Goal: Transaction & Acquisition: Book appointment/travel/reservation

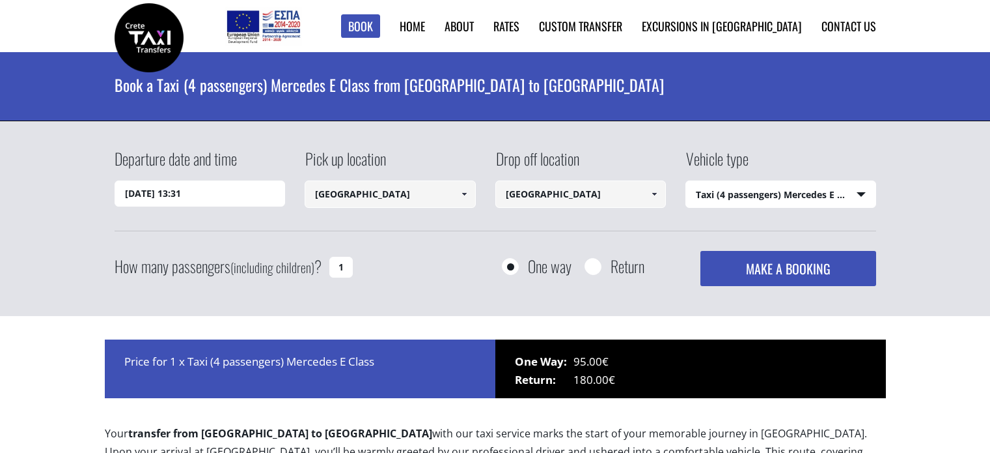
select select "540"
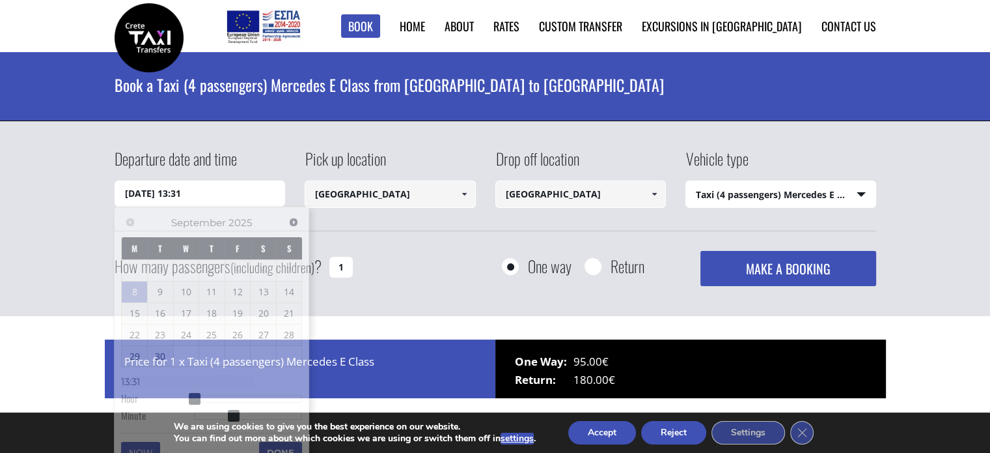
click at [211, 199] on input "08/09/2025 13:31" at bounding box center [200, 193] width 171 height 26
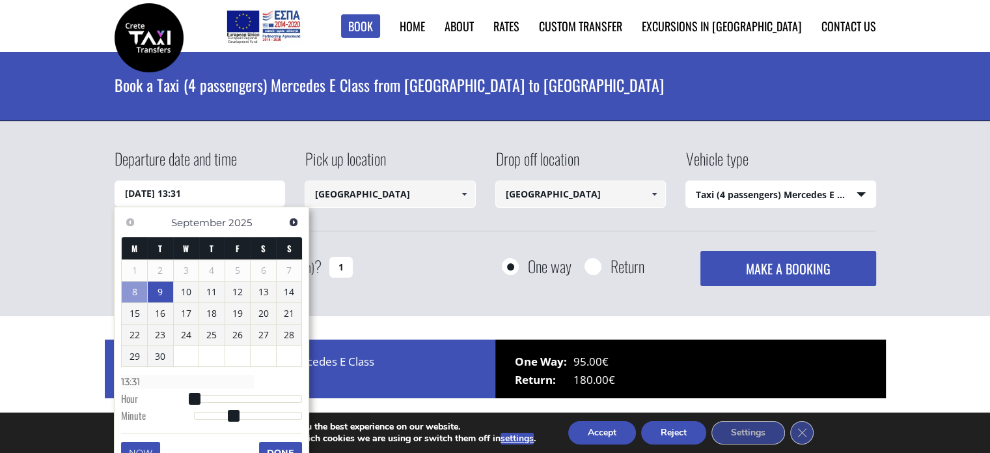
click at [154, 292] on link "9" at bounding box center [160, 291] width 25 height 21
type input "09/09/2025 05:00"
type input "05:00"
click at [219, 402] on div at bounding box center [248, 400] width 109 height 8
type input "09/09/2025 06:00"
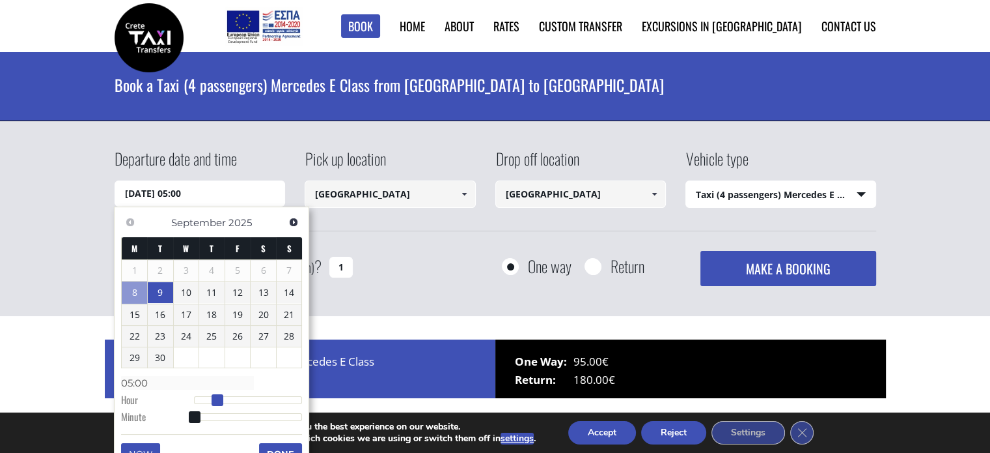
type input "06:00"
type input "09/09/2025 07:00"
type input "07:00"
type input "09/09/2025 08:00"
type input "08:00"
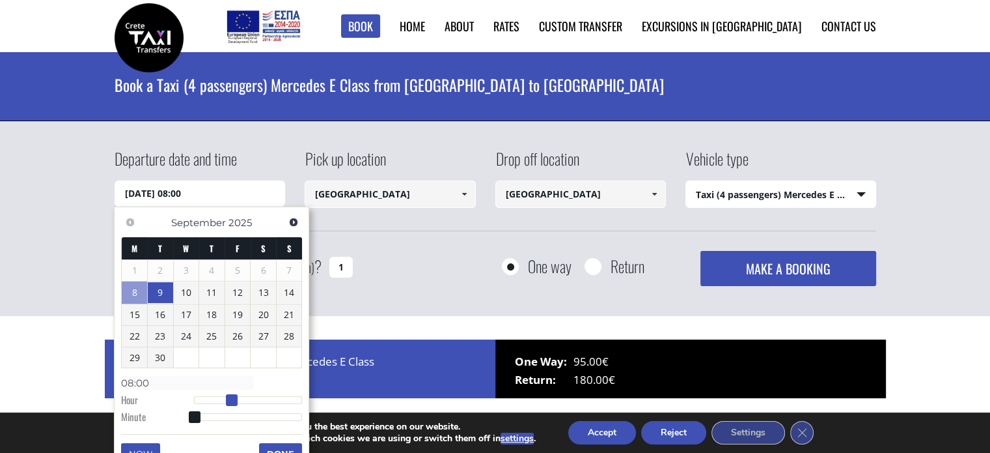
type input "09/09/2025 09:00"
type input "09:00"
type input "09/09/2025 10:00"
type input "10:00"
drag, startPoint x: 217, startPoint y: 397, endPoint x: 241, endPoint y: 400, distance: 24.4
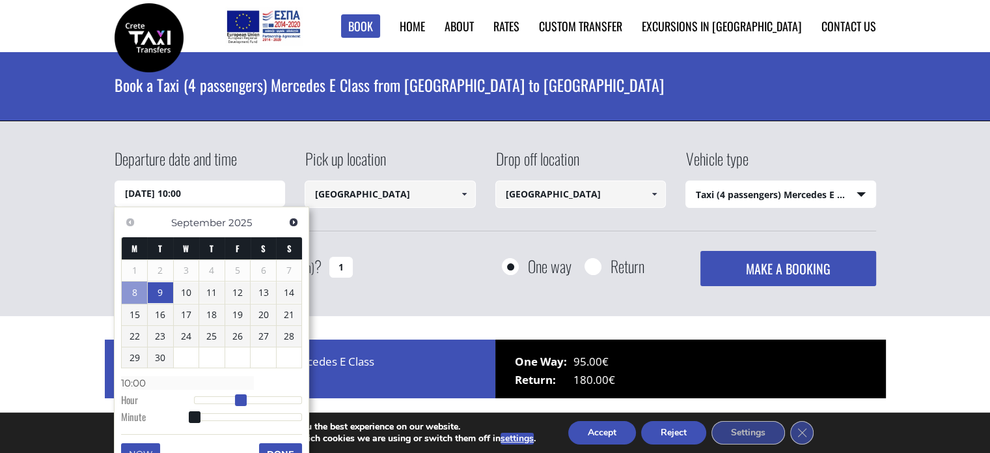
click at [241, 400] on span at bounding box center [241, 400] width 12 height 12
type input "09/09/2025 10:02"
type input "10:02"
type input "09/09/2025 10:08"
type input "10:08"
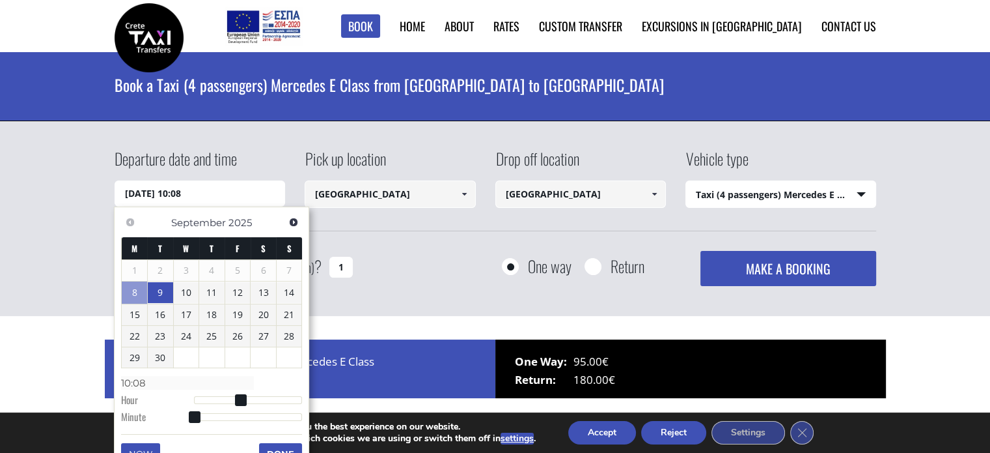
type input "09/09/2025 10:10"
type input "10:10"
type input "09/09/2025 10:12"
type input "10:12"
type input "09/09/2025 10:13"
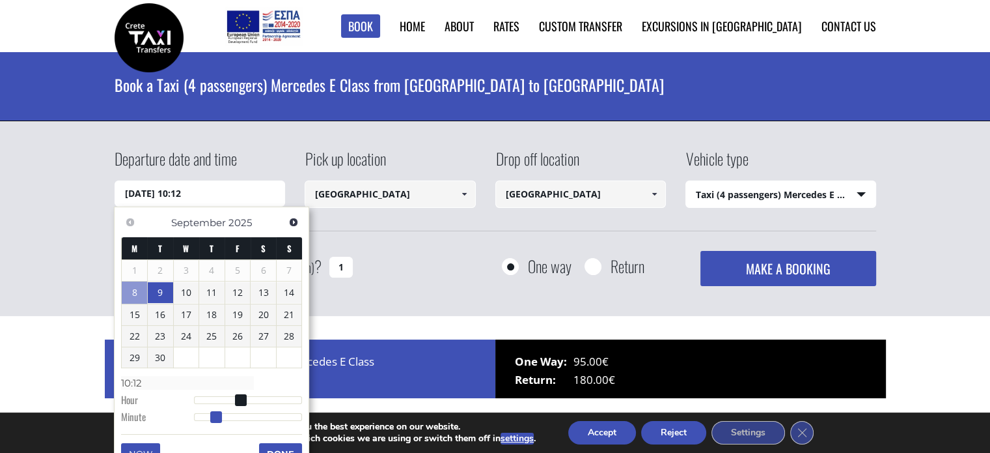
type input "10:13"
type input "09/09/2025 10:14"
type input "10:14"
type input "09/09/2025 10:17"
type input "10:17"
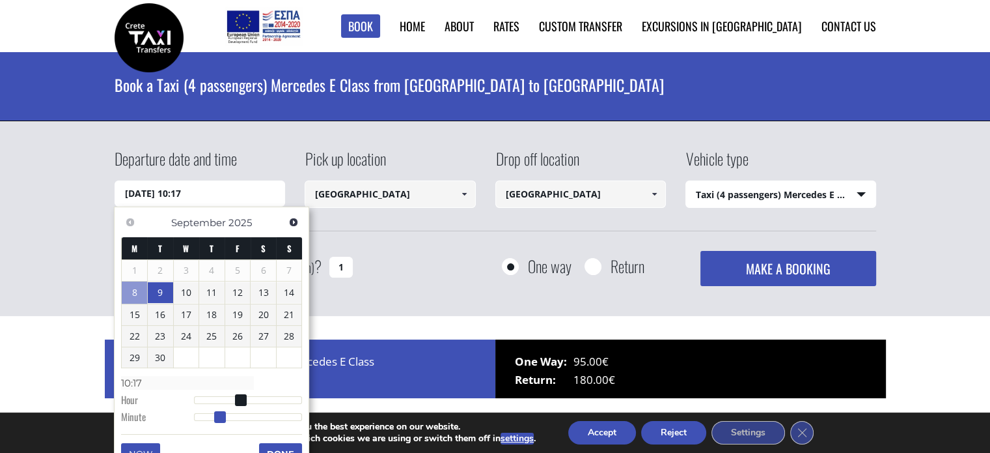
type input "09/09/2025 10:18"
type input "10:18"
type input "09/09/2025 10:19"
type input "10:19"
type input "09/09/2025 10:20"
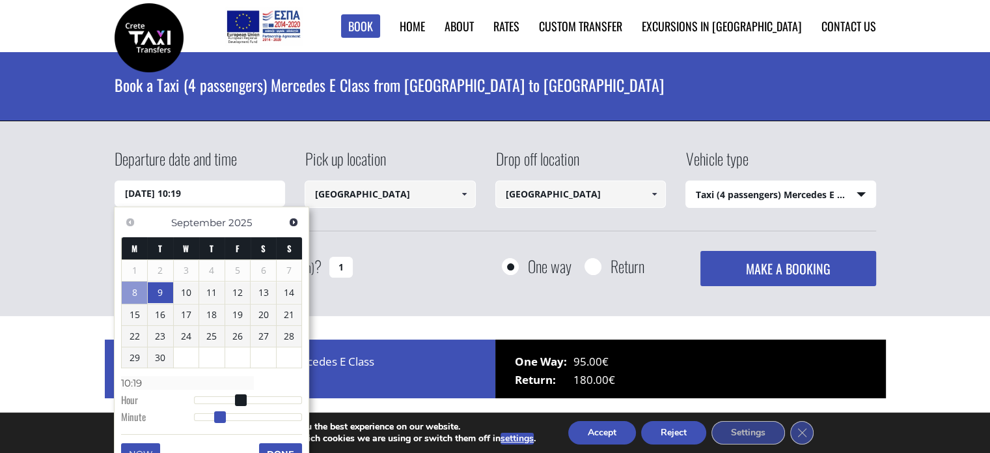
type input "10:20"
type input "09/09/2025 10:19"
type input "10:19"
type input "09/09/2025 10:17"
type input "10:17"
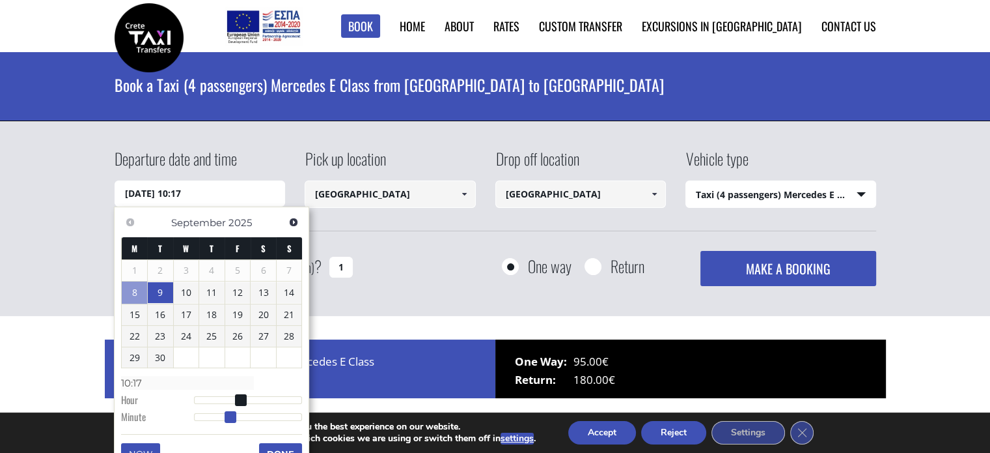
type input "09/09/2025 10:16"
type input "10:16"
type input "09/09/2025 10:15"
type input "10:15"
drag, startPoint x: 198, startPoint y: 419, endPoint x: 225, endPoint y: 423, distance: 27.1
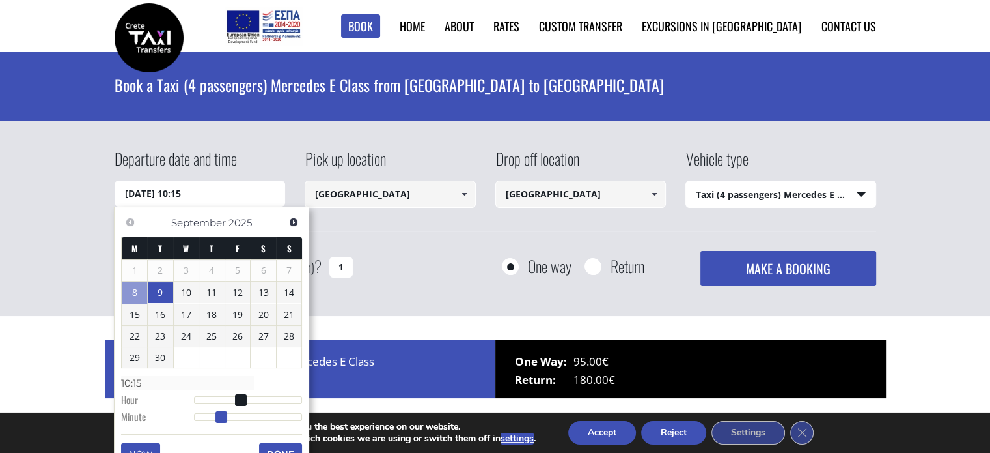
click at [225, 423] on dl "Time 10:15 Hour Minute Second Millisecond Microsecond Time Zone -1200 -1100 -10…" at bounding box center [211, 399] width 181 height 55
click at [283, 447] on button "Done" at bounding box center [280, 453] width 43 height 21
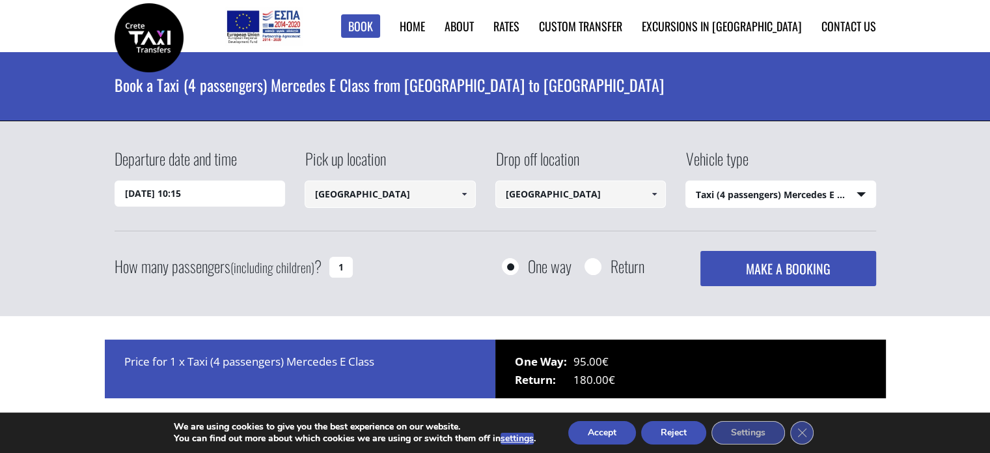
click at [656, 189] on span at bounding box center [654, 194] width 10 height 10
click at [654, 191] on span at bounding box center [654, 194] width 10 height 10
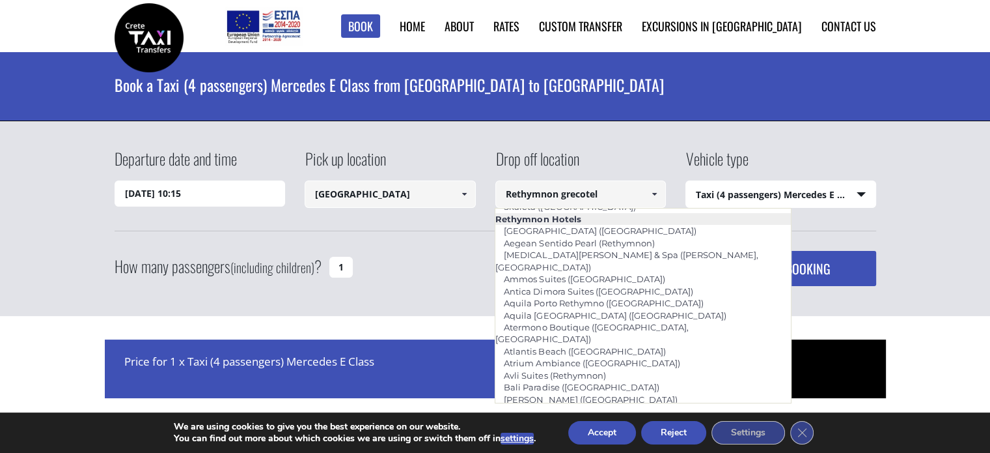
scroll to position [2209, 0]
type input "Grecotel [GEOGRAPHIC_DATA] ([GEOGRAPHIC_DATA])"
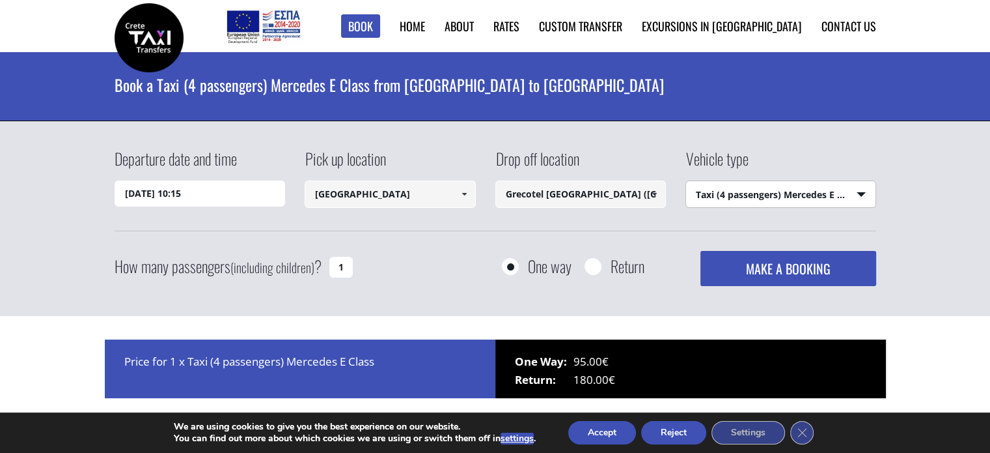
click at [863, 190] on select "Select vehicle type Taxi (4 passengers) Mercedes E Class Mini Van (7 passengers…" at bounding box center [780, 194] width 189 height 27
click at [686, 181] on select "Select vehicle type Taxi (4 passengers) Mercedes E Class Mini Van (7 passengers…" at bounding box center [780, 194] width 189 height 27
click at [789, 269] on button "MAKE A BOOKING" at bounding box center [788, 268] width 175 height 35
